Goal: Transaction & Acquisition: Subscribe to service/newsletter

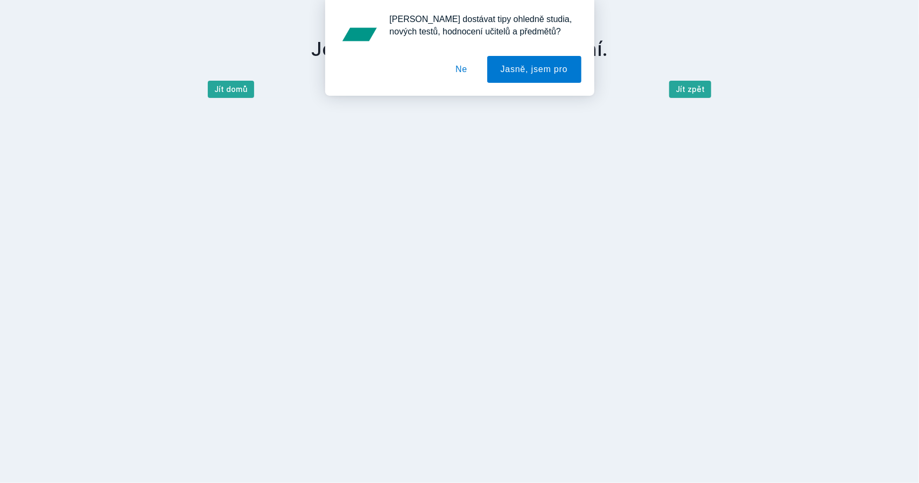
click at [232, 90] on div "[PERSON_NAME] dostávat tipy ohledně studia, nových testů, hodnocení učitelů a p…" at bounding box center [459, 48] width 919 height 96
click at [462, 74] on button "Ne" at bounding box center [461, 69] width 39 height 27
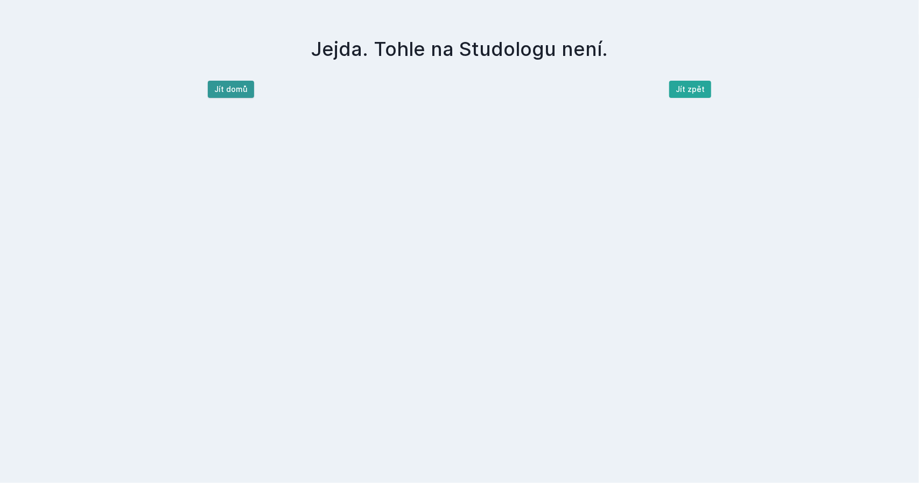
click at [227, 90] on button "Jít domů" at bounding box center [231, 89] width 46 height 17
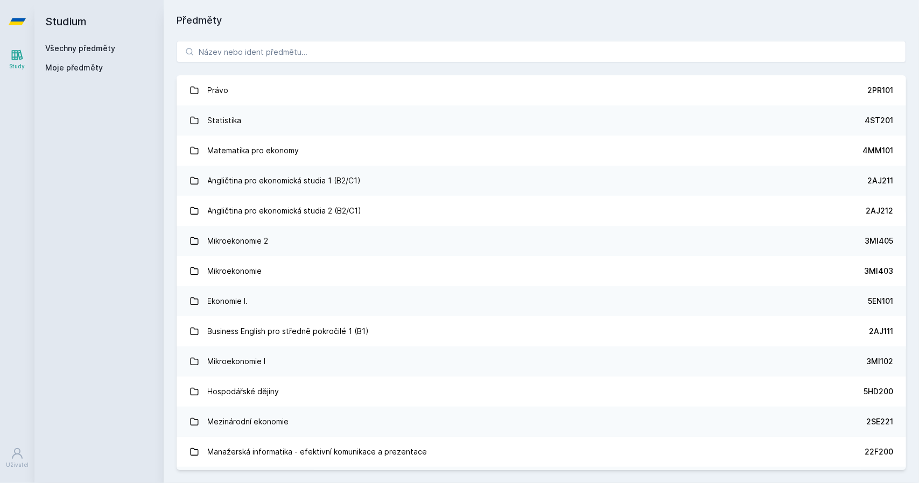
click at [20, 17] on icon at bounding box center [17, 21] width 17 height 43
click at [15, 60] on icon at bounding box center [17, 54] width 13 height 13
click at [17, 454] on icon at bounding box center [17, 453] width 11 height 11
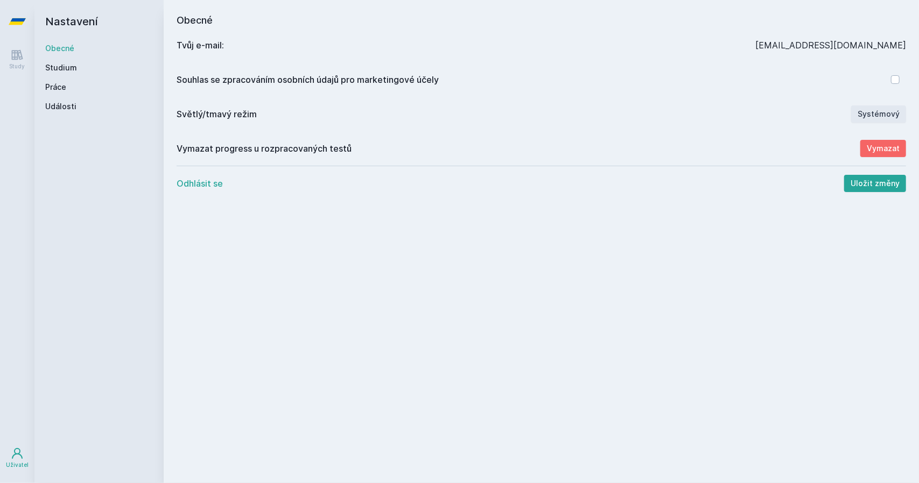
click at [198, 181] on button "Odhlásit se" at bounding box center [200, 183] width 46 height 13
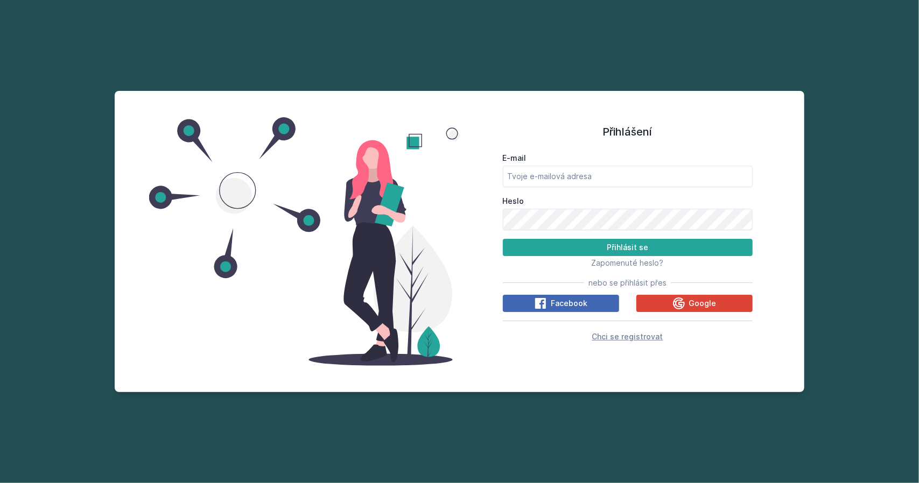
click at [621, 336] on span "Chci se registrovat" at bounding box center [627, 336] width 71 height 9
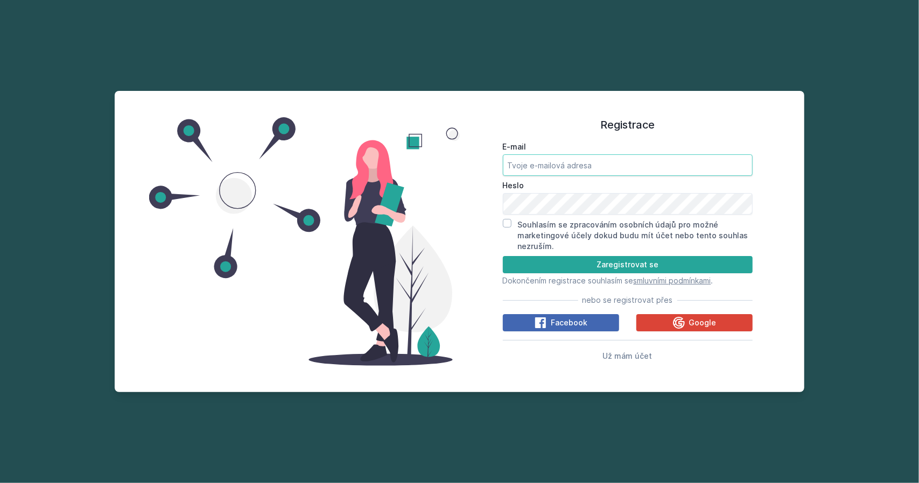
click at [567, 164] on input "E-mail" at bounding box center [628, 165] width 250 height 22
click at [624, 165] on input "E-mail" at bounding box center [628, 165] width 250 height 22
paste input "[EMAIL_ADDRESS][DOMAIN_NAME]"
type input "[EMAIL_ADDRESS][DOMAIN_NAME]"
click at [703, 133] on div "Registrace E-mail [EMAIL_ADDRESS][DOMAIN_NAME] Heslo Souhlasím se zpracováním o…" at bounding box center [628, 239] width 250 height 271
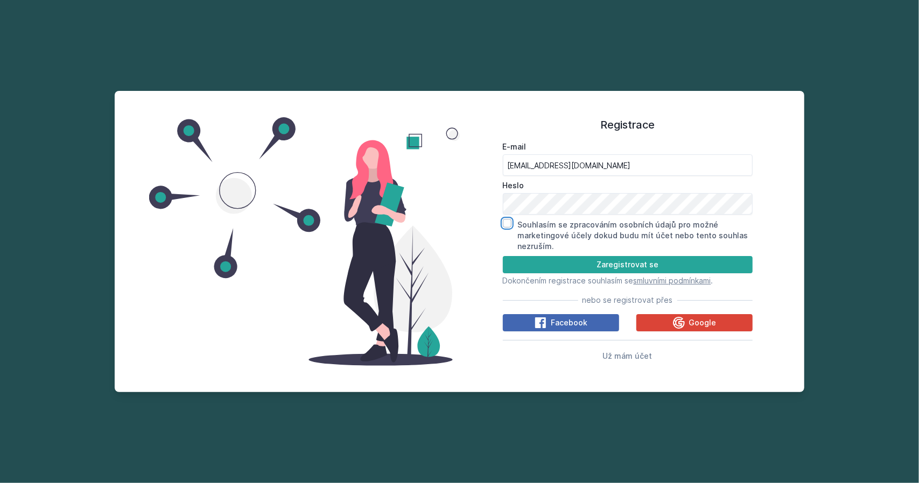
click at [509, 220] on input "Souhlasím se zpracováním osobních údajů pro možné marketingové účely dokud budu…" at bounding box center [507, 223] width 9 height 9
checkbox input "true"
click at [513, 261] on button "Zaregistrovat se" at bounding box center [628, 264] width 250 height 17
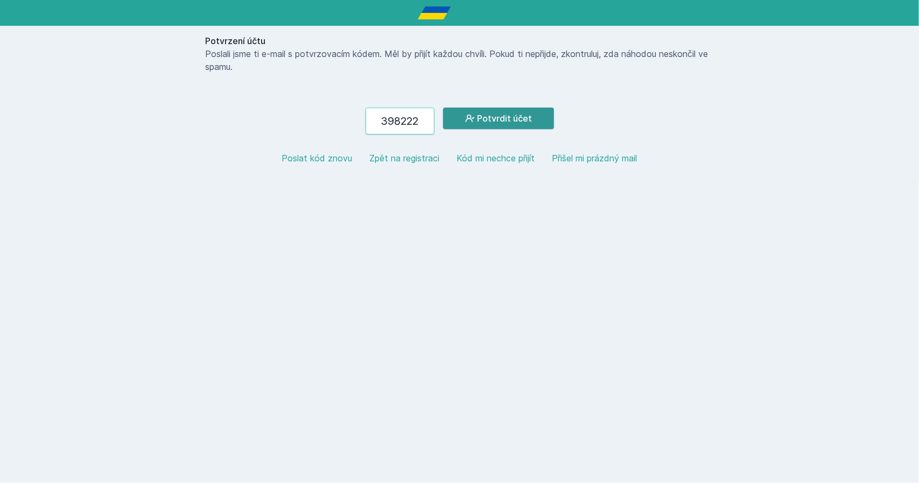
type input "398222"
click at [525, 122] on button "Potvrdit účet" at bounding box center [498, 119] width 111 height 22
